Goal: Entertainment & Leisure: Consume media (video, audio)

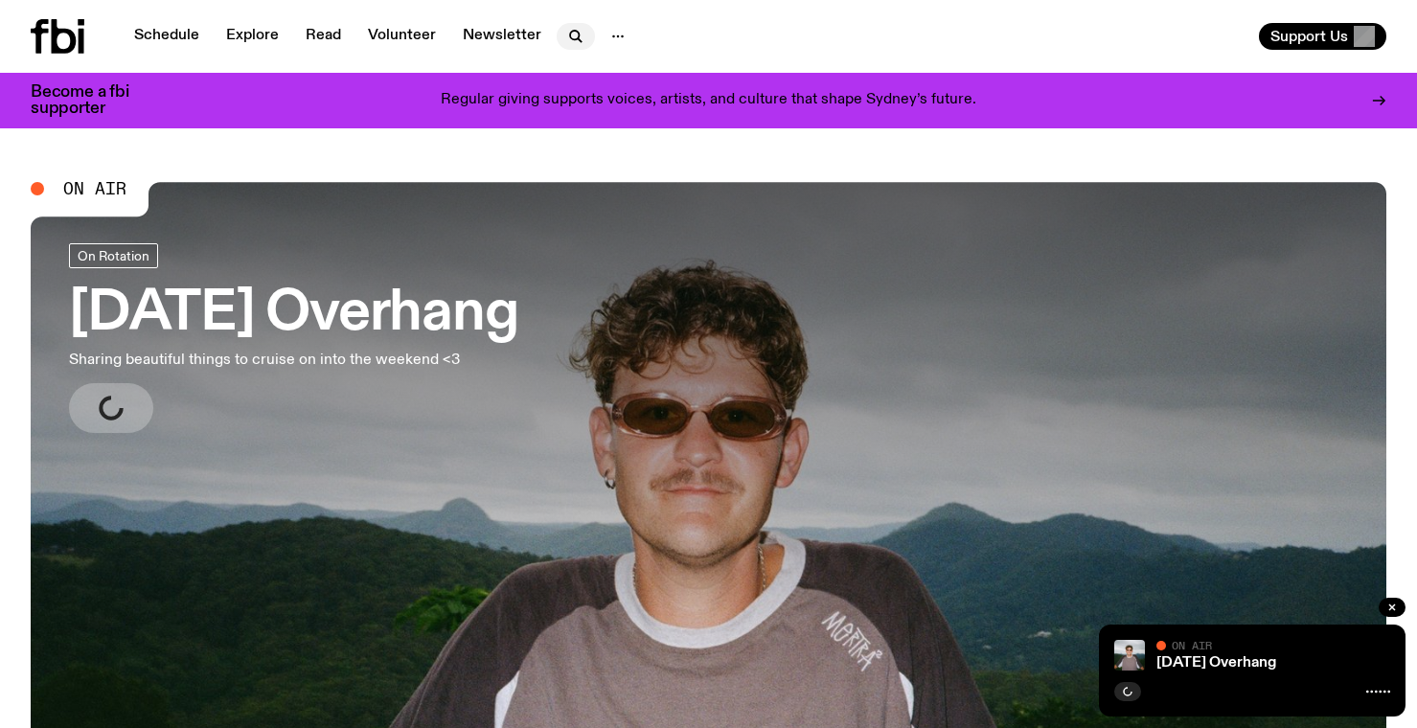
click at [566, 30] on icon "button" at bounding box center [575, 36] width 23 height 23
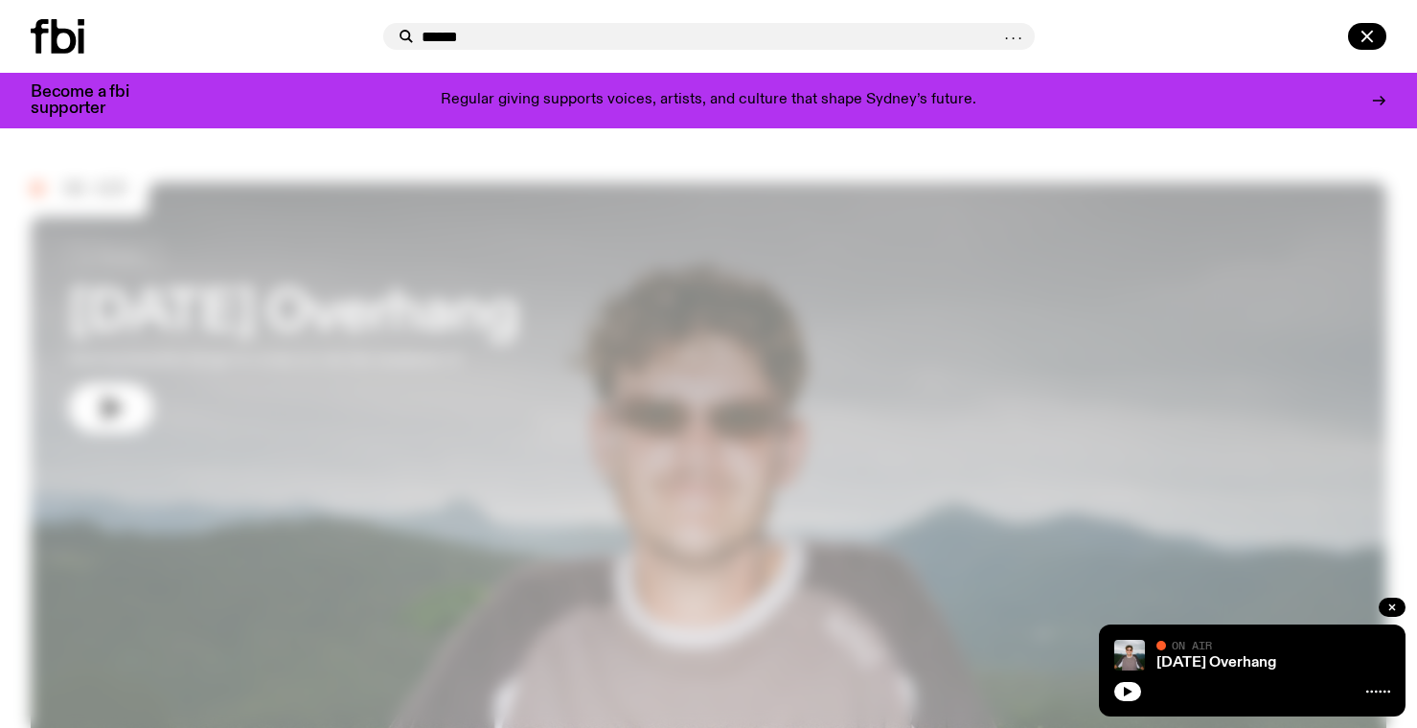
type input "******"
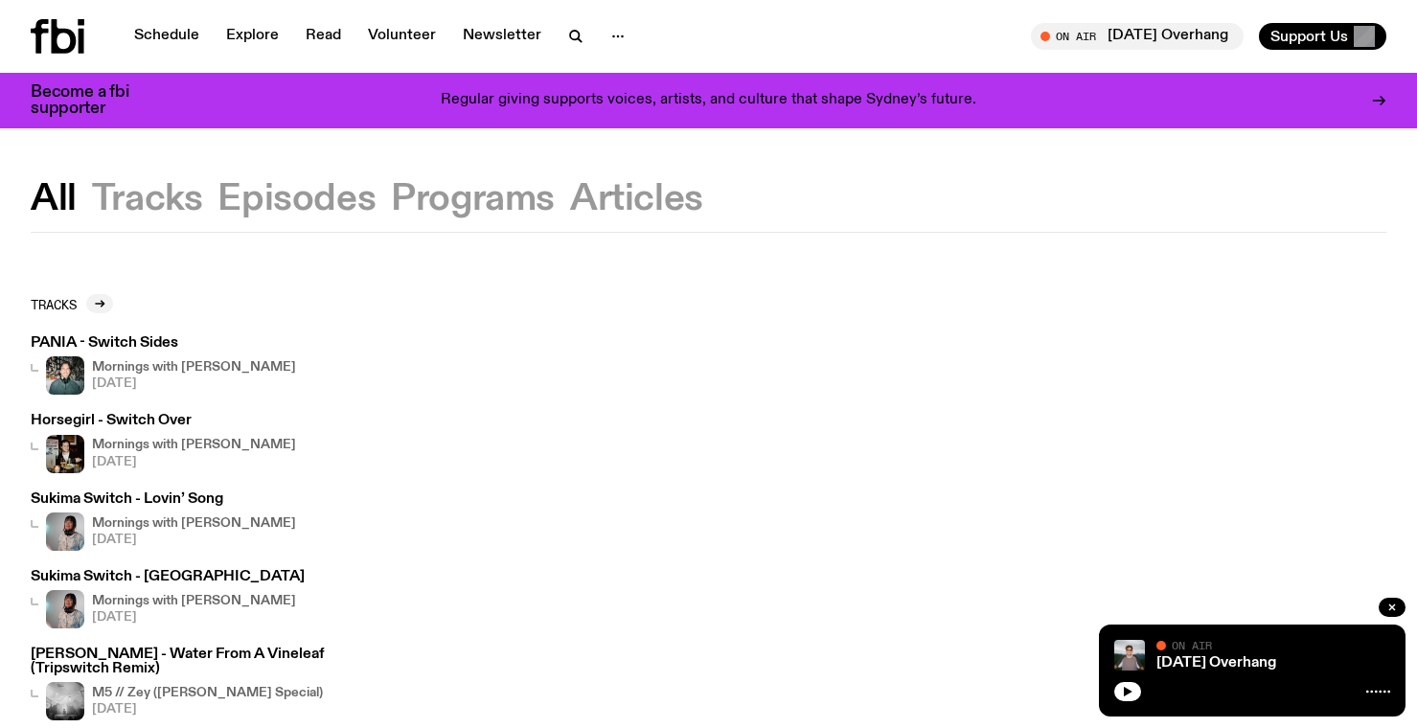
click at [570, 193] on button "Programs" at bounding box center [636, 199] width 133 height 34
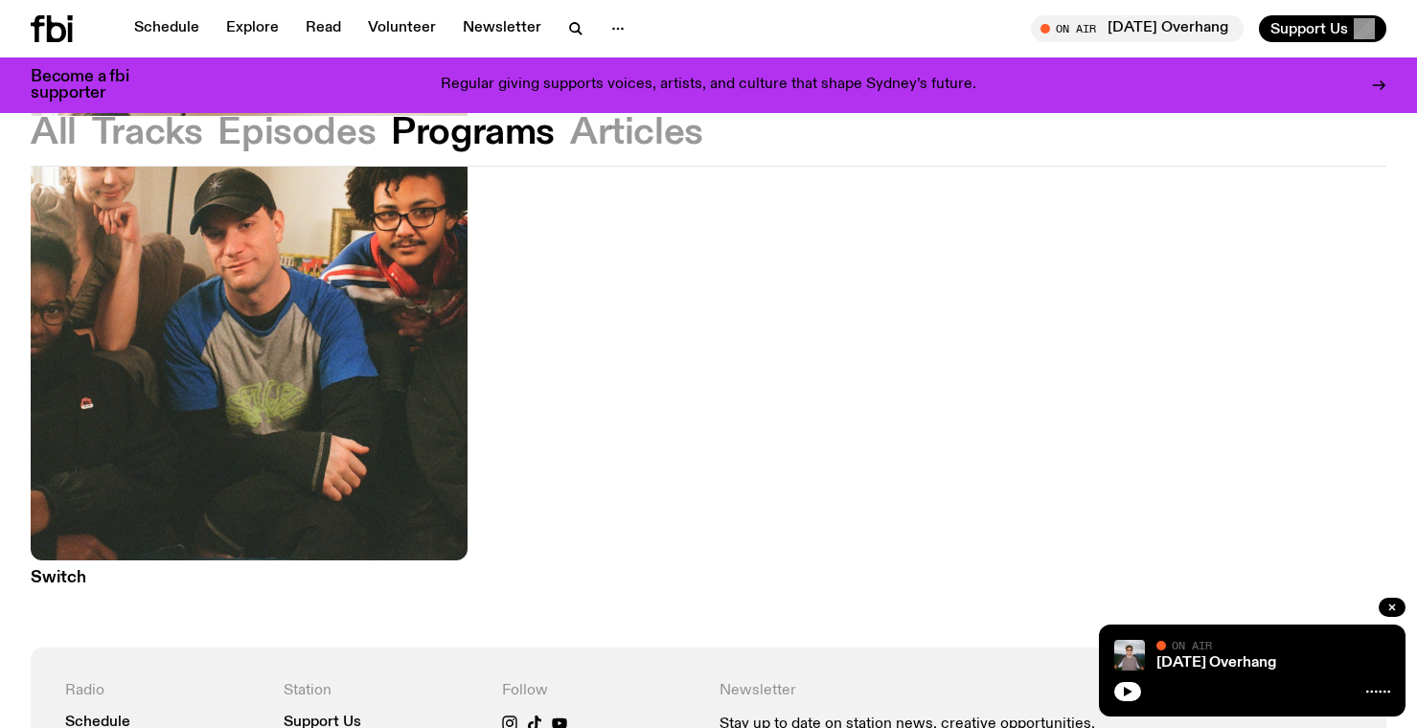
scroll to position [468, 0]
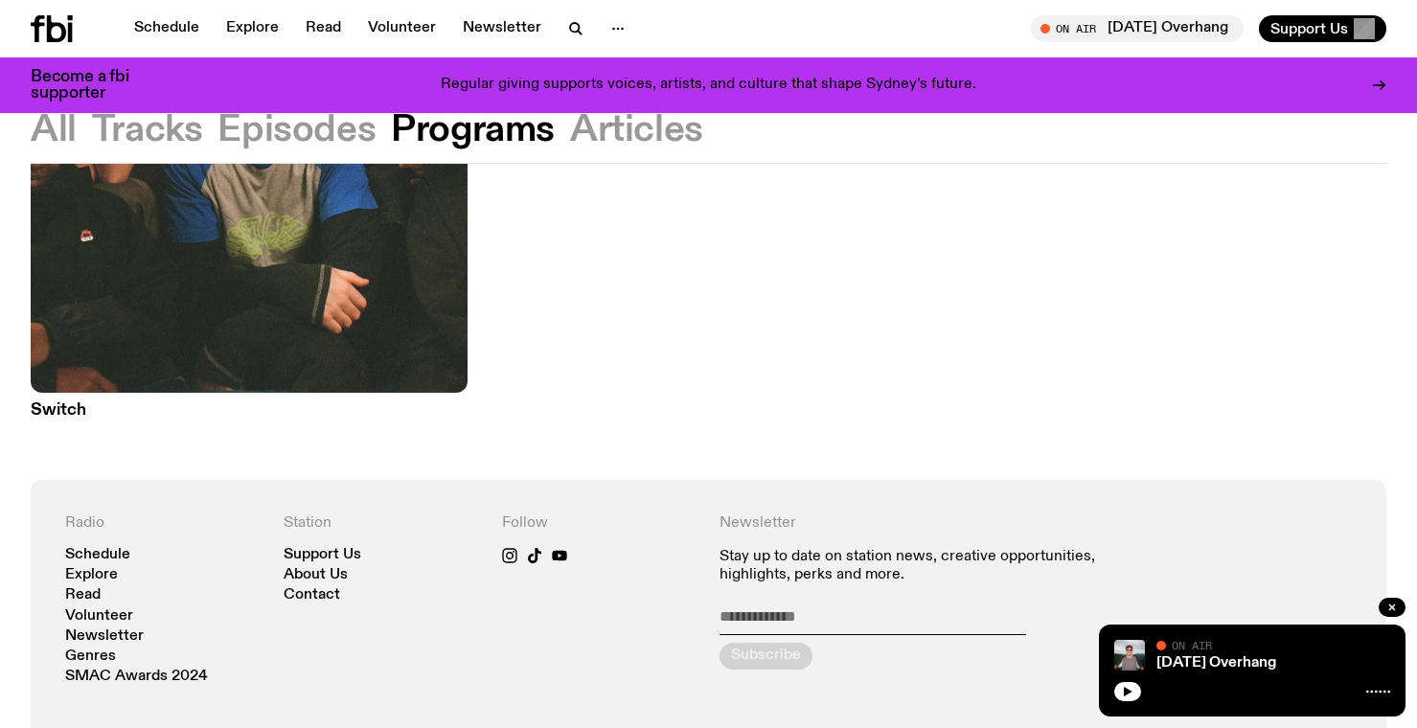
click at [80, 402] on h3 "Switch" at bounding box center [249, 410] width 437 height 16
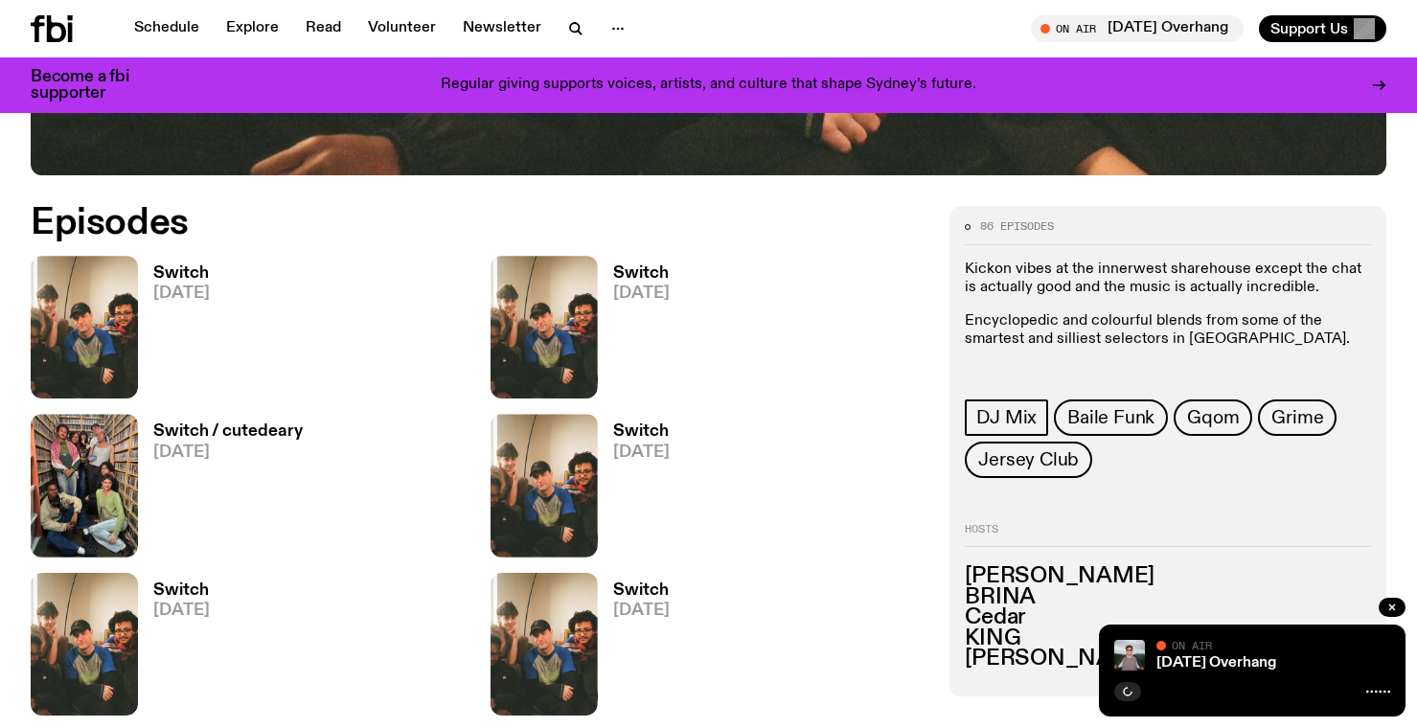
scroll to position [874, 0]
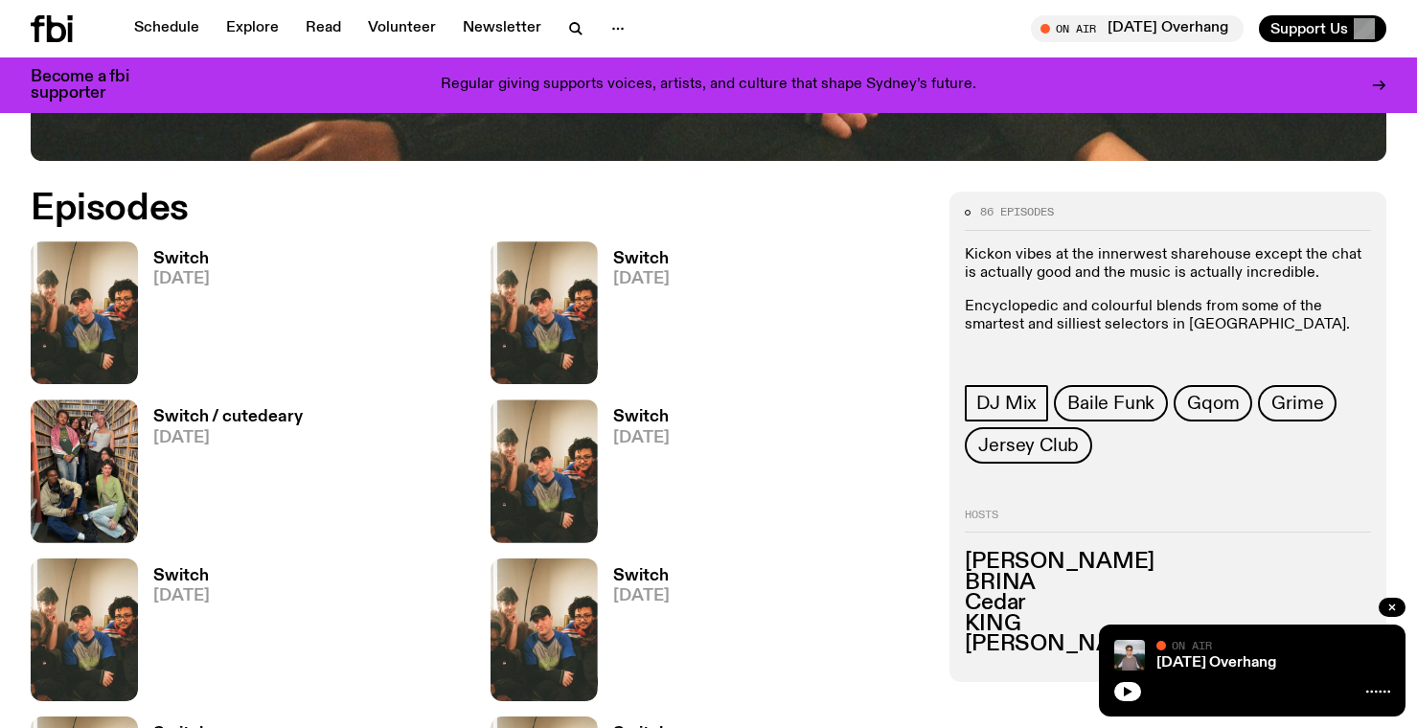
click at [180, 271] on span "[DATE]" at bounding box center [181, 279] width 57 height 16
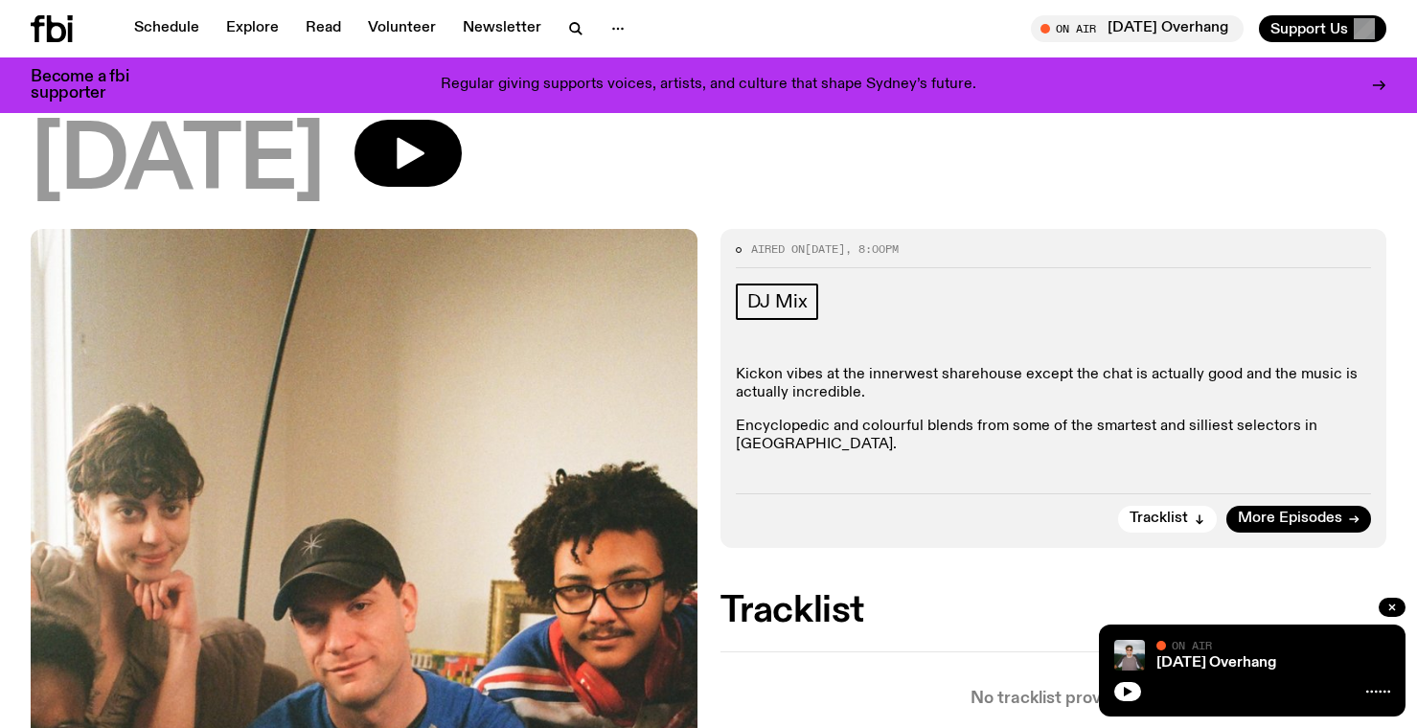
scroll to position [128, 0]
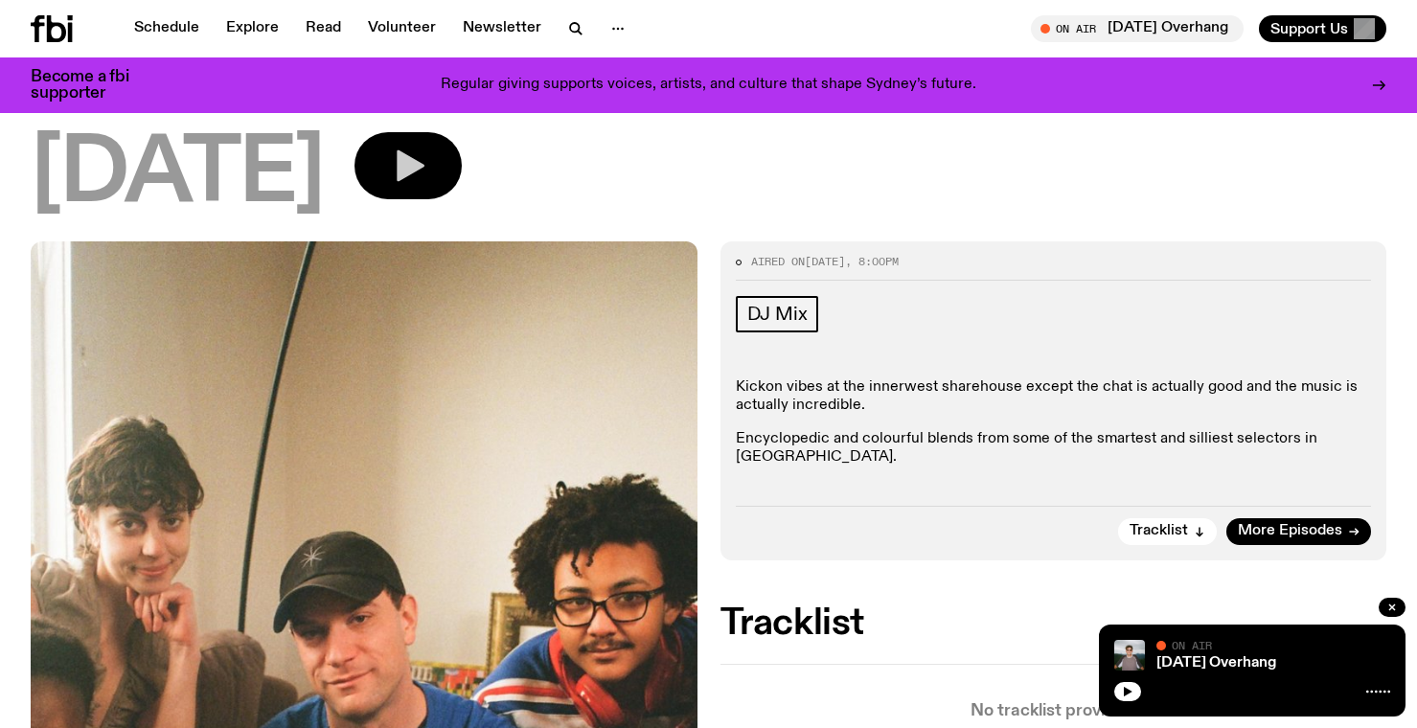
click at [427, 174] on icon "button" at bounding box center [408, 166] width 38 height 38
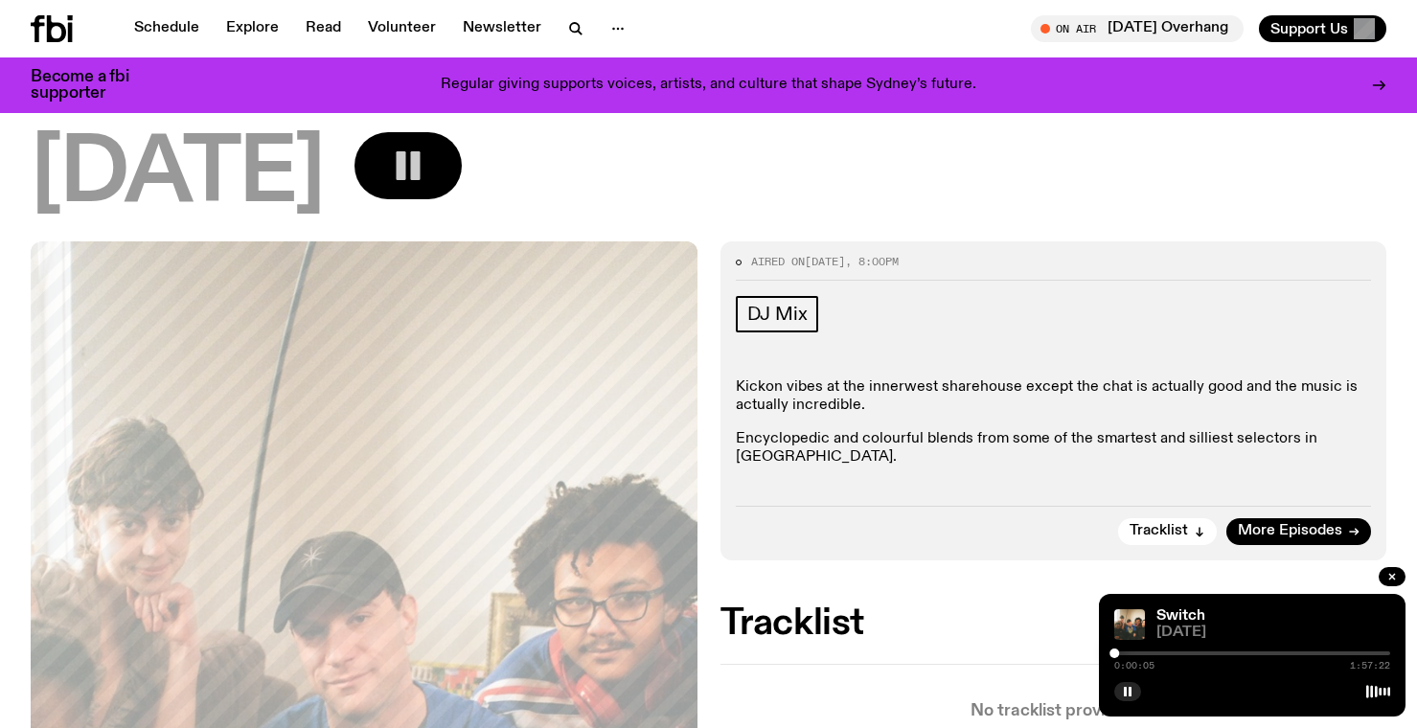
click at [1310, 654] on div at bounding box center [1252, 653] width 276 height 4
